Goal: Find specific page/section

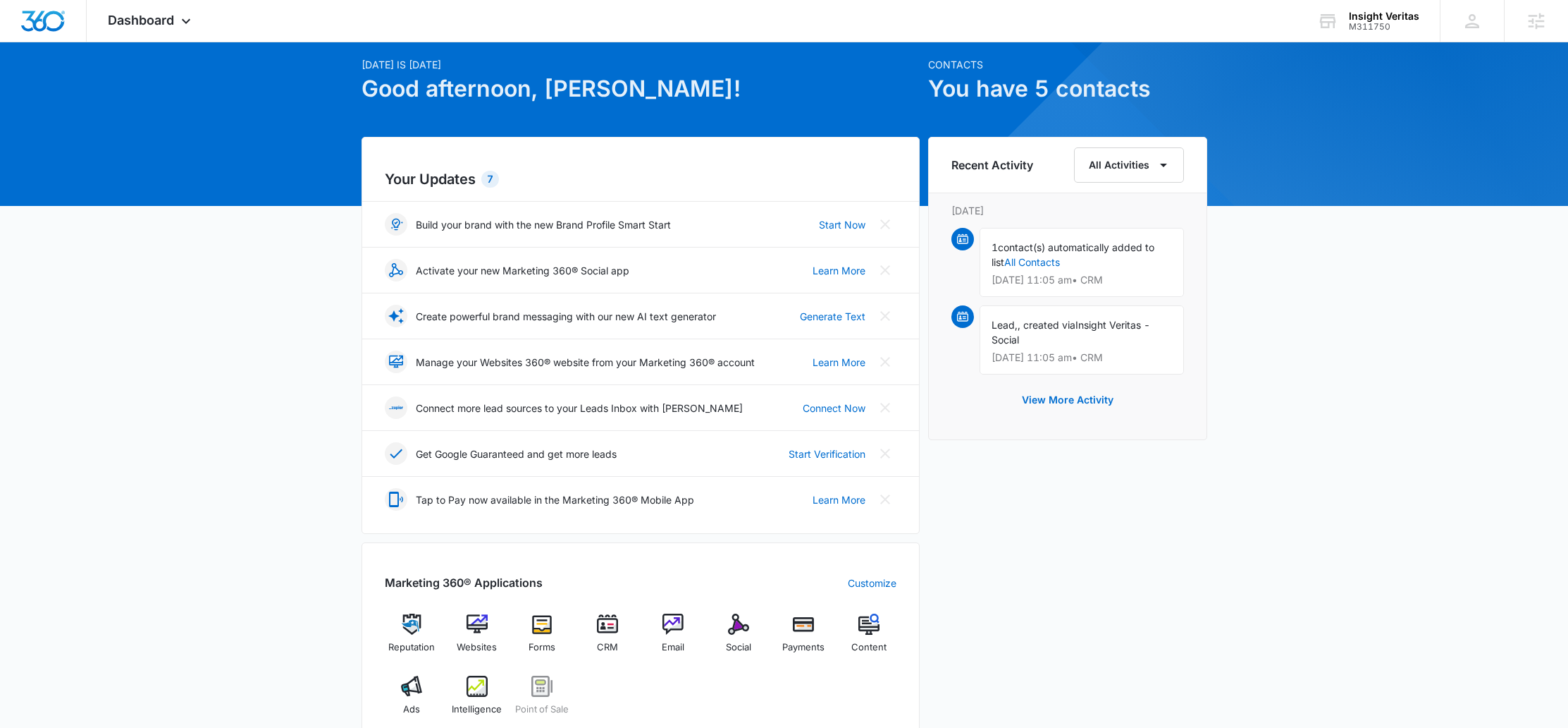
scroll to position [71, 0]
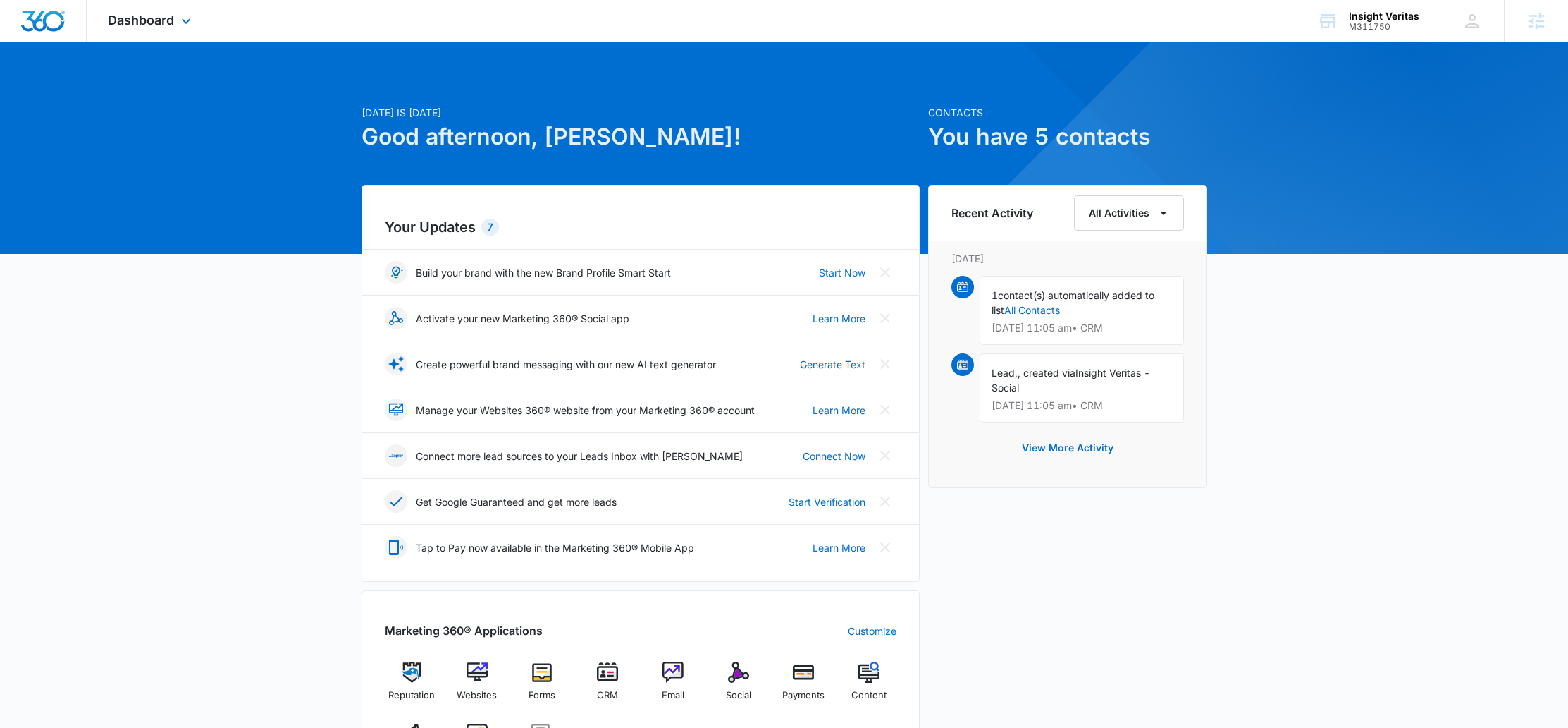
click at [135, 34] on div "Dashboard Apps Reputation Websites Forms CRM Email Social Payments POS Content …" at bounding box center [151, 20] width 129 height 41
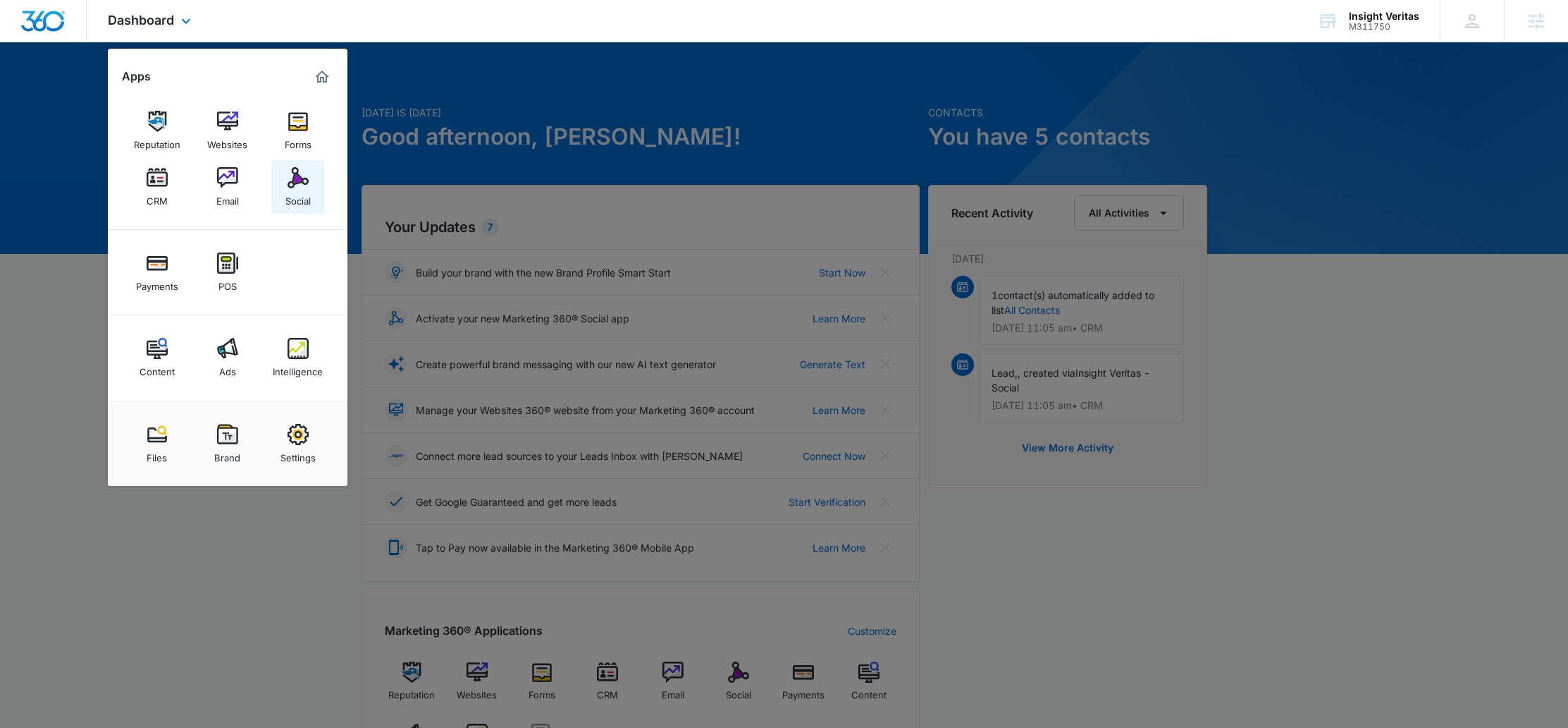
click at [304, 180] on img at bounding box center [298, 178] width 21 height 21
